Goal: Information Seeking & Learning: Learn about a topic

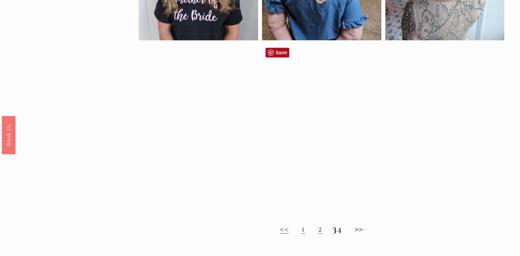
scroll to position [480, 0]
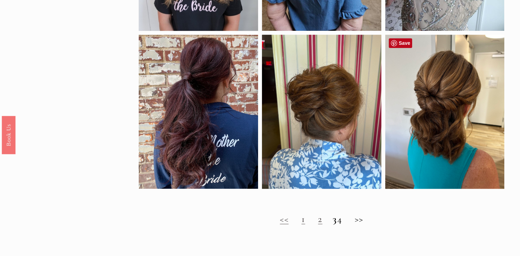
click at [443, 124] on div at bounding box center [444, 112] width 119 height 154
click at [318, 220] on link "2" at bounding box center [320, 219] width 4 height 12
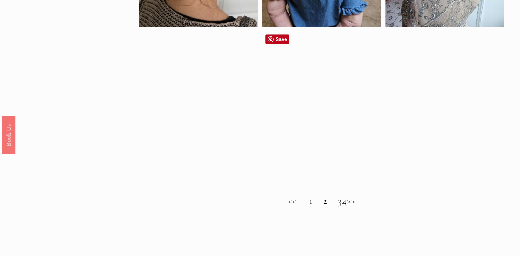
scroll to position [554, 0]
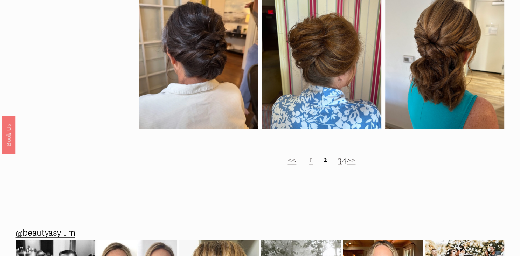
click at [338, 163] on link "3" at bounding box center [340, 159] width 4 height 12
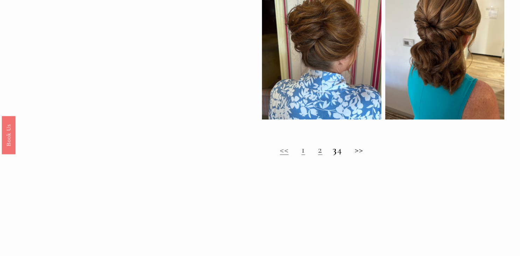
scroll to position [554, 0]
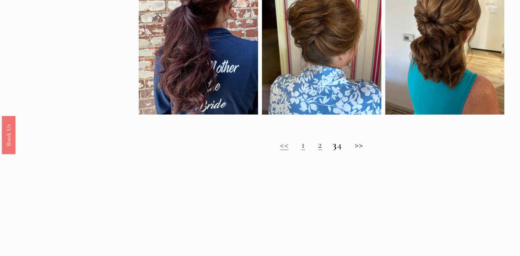
click at [346, 147] on h2 "<< 1 2 3 4 >>" at bounding box center [321, 144] width 365 height 11
click at [301, 146] on link "1" at bounding box center [303, 145] width 4 height 12
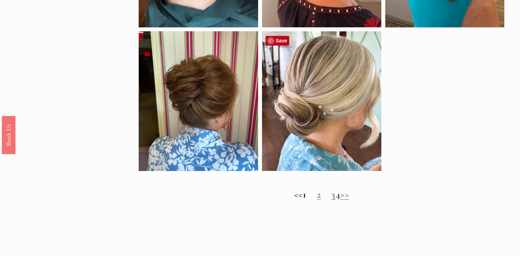
scroll to position [419, 0]
